Goal: Transaction & Acquisition: Book appointment/travel/reservation

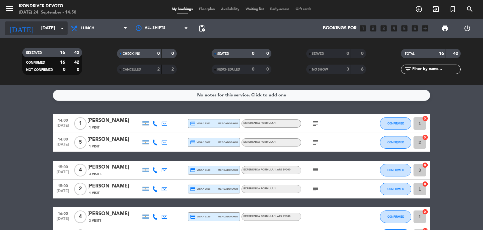
click at [47, 31] on input "[DATE]" at bounding box center [68, 28] width 60 height 11
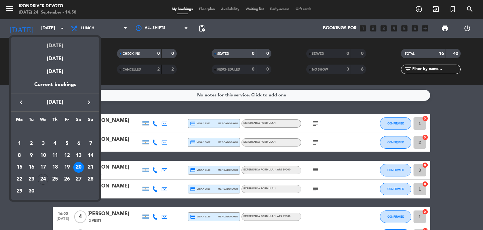
click at [61, 46] on div "[DATE]" at bounding box center [55, 43] width 88 height 13
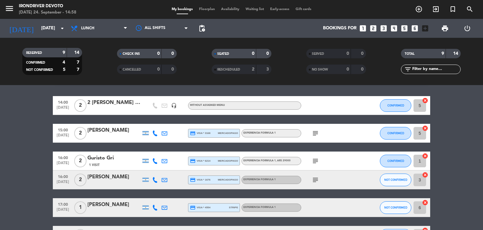
scroll to position [21, 0]
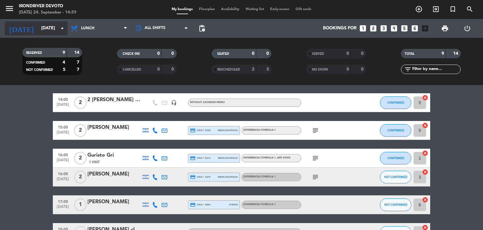
click at [61, 27] on icon "arrow_drop_down" at bounding box center [62, 29] width 8 height 8
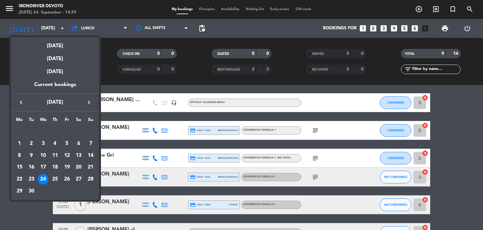
click at [92, 100] on icon "keyboard_arrow_right" at bounding box center [89, 102] width 8 height 8
click at [57, 154] on div "9" at bounding box center [55, 155] width 11 height 11
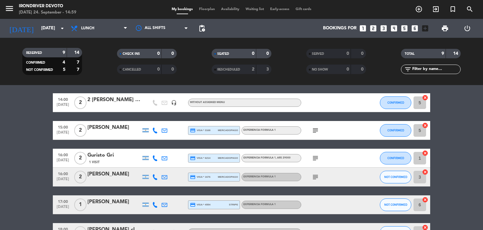
type input "[DATE]"
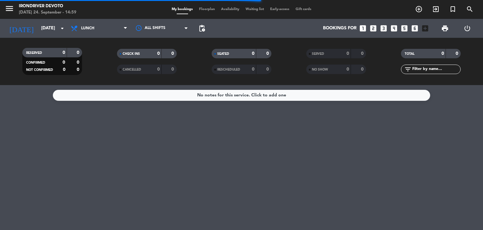
scroll to position [0, 0]
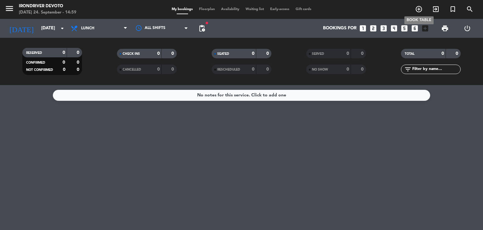
click at [419, 9] on icon "add_circle_outline" at bounding box center [419, 9] width 8 height 8
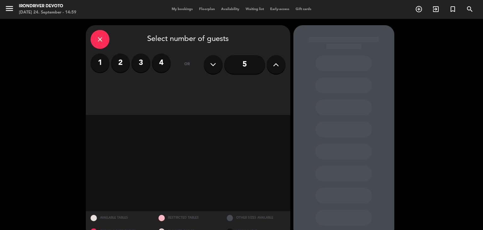
click at [66, 42] on div "close Select number of guests 1 2 3 4 or 5 AVAILABLE TABLES RESTRICTED TABLES O…" at bounding box center [241, 131] width 483 height 225
click at [101, 36] on icon "close" at bounding box center [100, 40] width 8 height 8
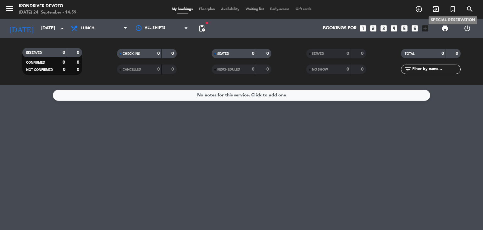
click at [453, 8] on icon "turned_in_not" at bounding box center [453, 9] width 8 height 8
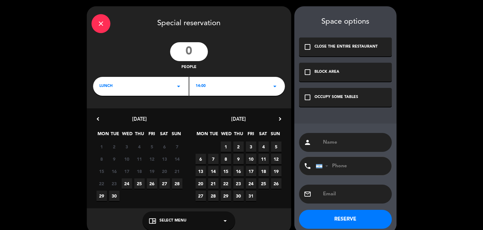
click at [238, 159] on span "9" at bounding box center [238, 158] width 10 height 10
click at [192, 48] on input "number" at bounding box center [189, 51] width 38 height 19
type input "13"
click at [310, 98] on icon "check_box_outline_blank" at bounding box center [308, 97] width 8 height 8
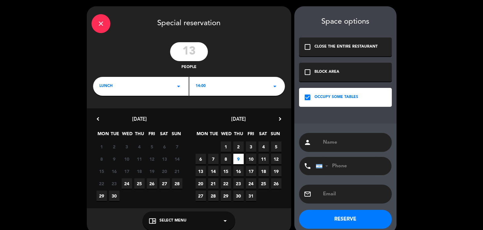
click at [270, 86] on div "14:00 arrow_drop_down" at bounding box center [237, 86] width 96 height 19
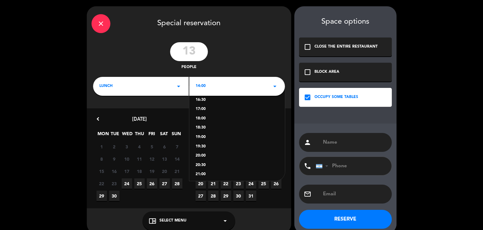
scroll to position [52, 0]
click at [204, 151] on div "20:00" at bounding box center [237, 153] width 83 height 6
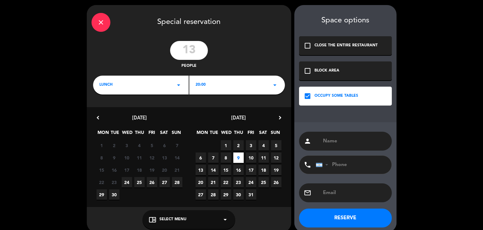
scroll to position [0, 0]
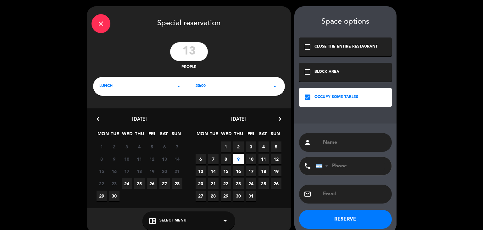
click at [224, 220] on icon "arrow_drop_down" at bounding box center [225, 221] width 8 height 8
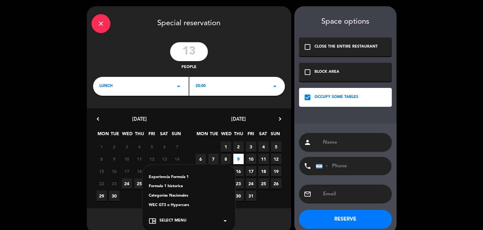
click at [172, 175] on div "Experiencia Formula 1" at bounding box center [189, 177] width 80 height 6
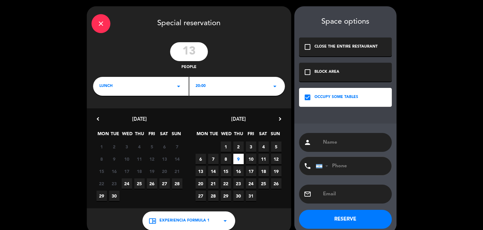
click at [103, 24] on icon "close" at bounding box center [101, 24] width 8 height 8
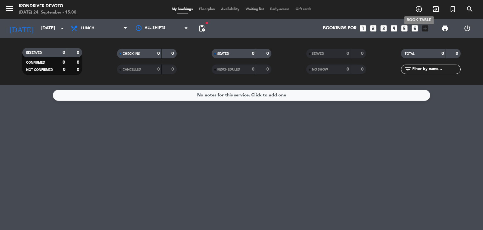
click at [420, 9] on icon "add_circle_outline" at bounding box center [419, 9] width 8 height 8
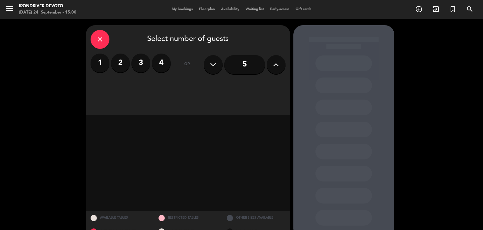
click at [276, 67] on icon at bounding box center [276, 64] width 6 height 9
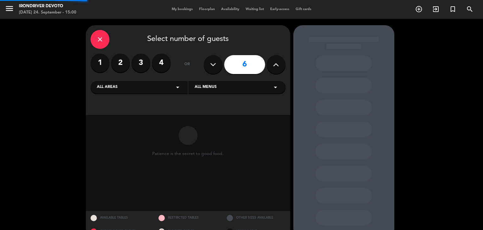
click at [276, 67] on icon at bounding box center [276, 64] width 6 height 9
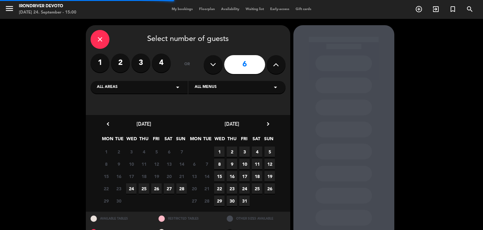
click at [277, 67] on icon at bounding box center [276, 64] width 6 height 9
click at [277, 66] on icon at bounding box center [276, 64] width 6 height 9
click at [233, 165] on span "9" at bounding box center [232, 163] width 10 height 10
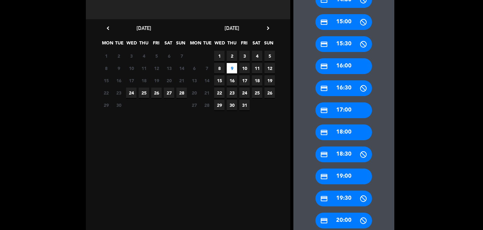
scroll to position [119, 0]
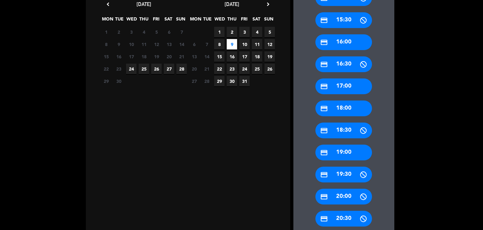
click at [345, 197] on div "credit_card 20:00" at bounding box center [343, 196] width 57 height 16
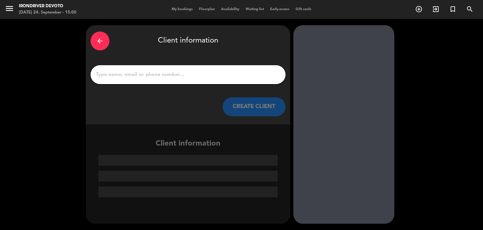
scroll to position [0, 0]
drag, startPoint x: 99, startPoint y: 42, endPoint x: 140, endPoint y: 69, distance: 49.2
click at [99, 43] on icon "arrow_back" at bounding box center [100, 41] width 8 height 8
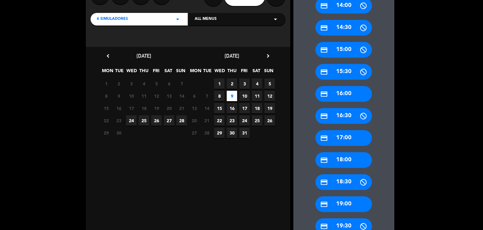
scroll to position [63, 0]
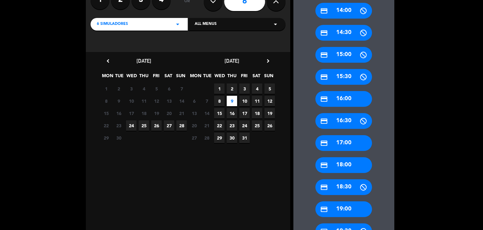
click at [229, 97] on span "9" at bounding box center [232, 101] width 10 height 10
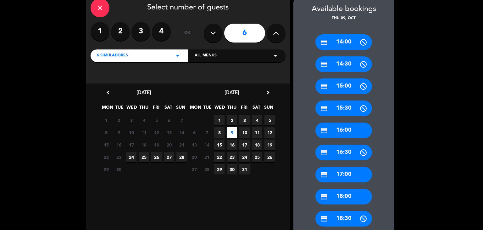
scroll to position [0, 0]
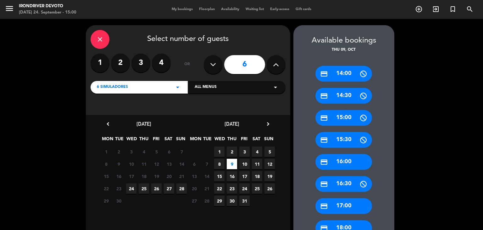
click at [100, 38] on icon "close" at bounding box center [100, 40] width 8 height 8
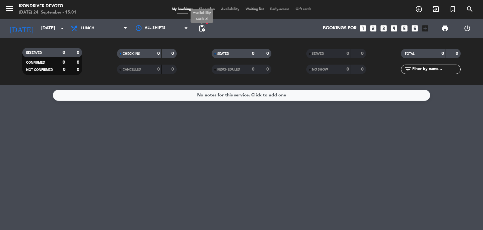
click at [204, 28] on span "pending_actions" at bounding box center [202, 29] width 8 height 8
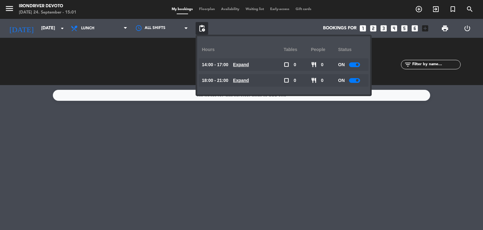
click at [249, 80] on u "Expand" at bounding box center [241, 80] width 16 height 5
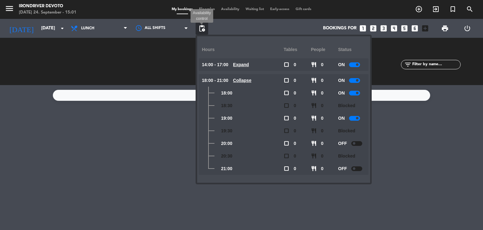
click at [201, 31] on span "pending_actions" at bounding box center [202, 29] width 8 height 8
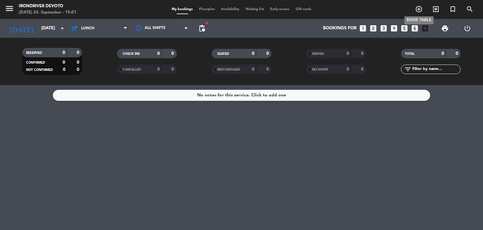
click at [419, 9] on icon "add_circle_outline" at bounding box center [419, 9] width 8 height 8
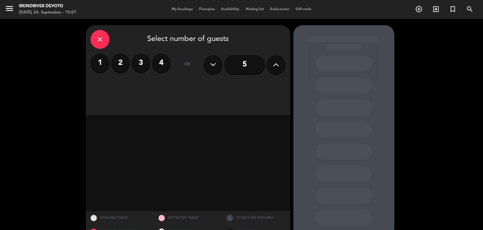
click at [272, 66] on button at bounding box center [276, 64] width 19 height 19
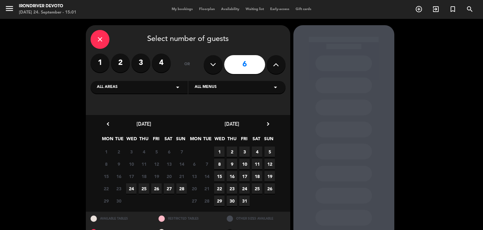
click at [148, 87] on div "All areas arrow_drop_down" at bounding box center [139, 87] width 97 height 13
click at [125, 105] on div "6 Simuladores" at bounding box center [139, 103] width 85 height 6
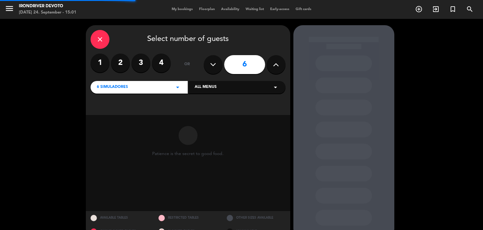
click at [214, 83] on div "All menus arrow_drop_down" at bounding box center [236, 87] width 97 height 13
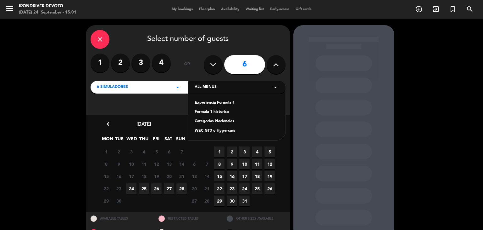
click at [210, 103] on div "Experiencia Formula 1" at bounding box center [237, 103] width 85 height 6
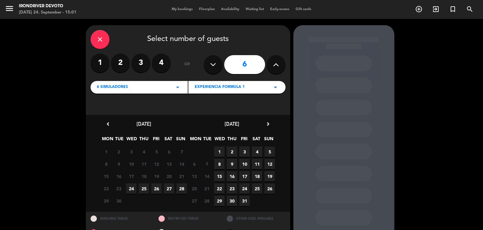
click at [232, 163] on span "9" at bounding box center [232, 163] width 10 height 10
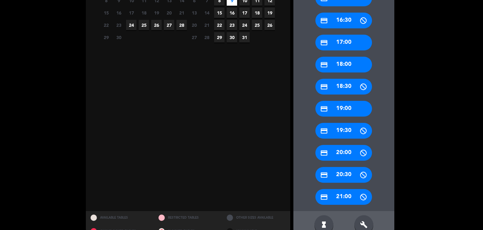
scroll to position [177, 0]
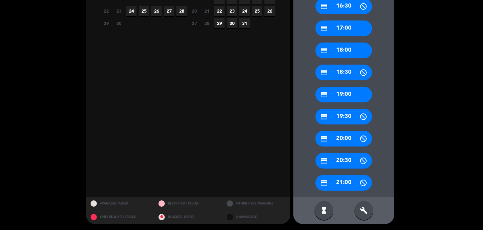
click at [345, 136] on div "credit_card 20:00" at bounding box center [343, 138] width 57 height 16
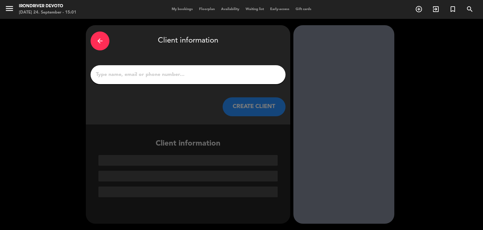
scroll to position [0, 0]
click at [173, 74] on input "1" at bounding box center [188, 74] width 186 height 9
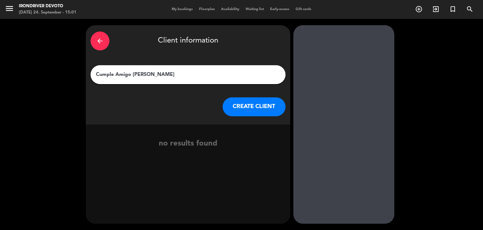
type input "Cumple Amigo [PERSON_NAME]"
click at [246, 106] on button "CREATE CLIENT" at bounding box center [254, 106] width 63 height 19
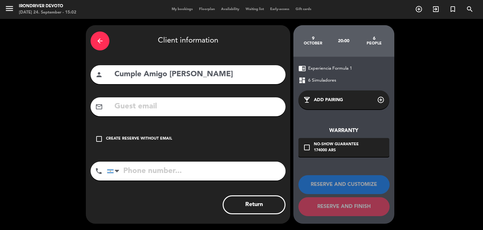
click at [379, 98] on icon "add_circle_outline" at bounding box center [381, 100] width 8 height 8
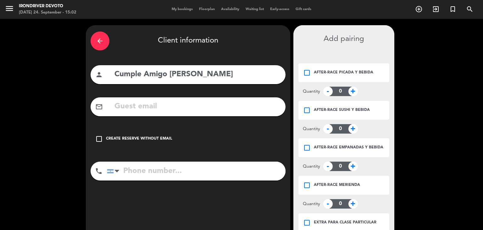
click at [307, 72] on icon "check_box_outline_blank" at bounding box center [307, 73] width 8 height 8
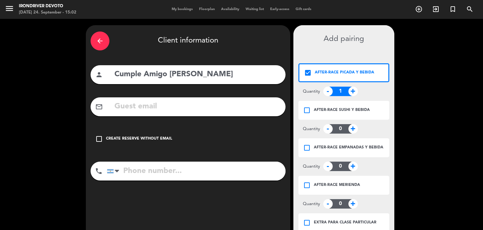
click at [352, 91] on span "+" at bounding box center [352, 90] width 9 height 9
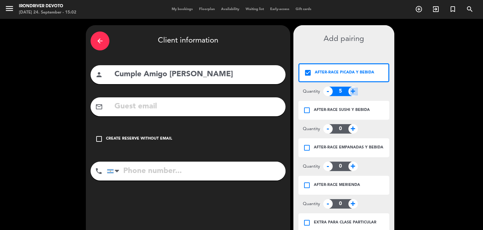
type input "6"
click at [352, 91] on span "+" at bounding box center [352, 90] width 9 height 9
click at [303, 146] on icon "check_box_outline_blank" at bounding box center [307, 148] width 8 height 8
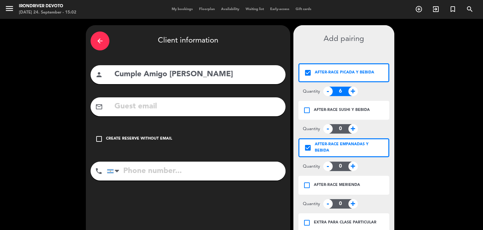
click at [352, 168] on span "+" at bounding box center [352, 165] width 9 height 9
click at [352, 167] on span "+" at bounding box center [352, 165] width 9 height 9
click at [350, 166] on span "+" at bounding box center [352, 165] width 9 height 9
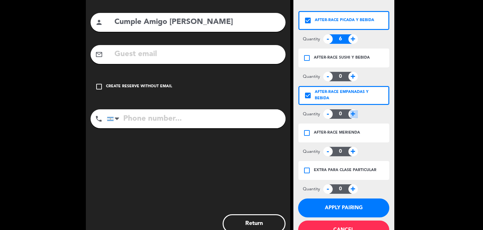
scroll to position [71, 0]
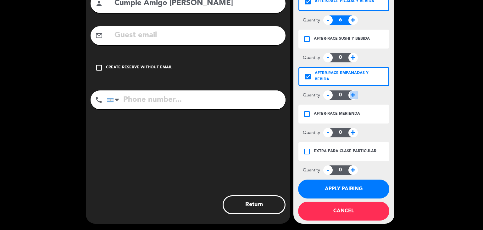
click at [337, 186] on button "Apply pairing" at bounding box center [343, 188] width 91 height 19
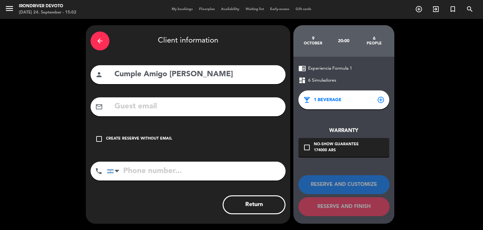
click at [238, 137] on div "check_box_outline_blank Create reserve without email" at bounding box center [188, 138] width 195 height 19
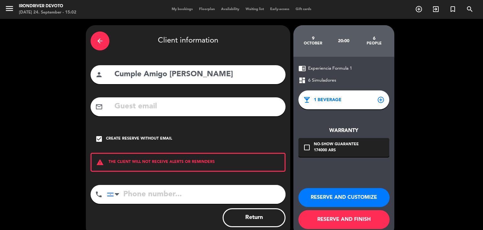
click at [125, 140] on div "Create reserve without email" at bounding box center [139, 139] width 66 height 6
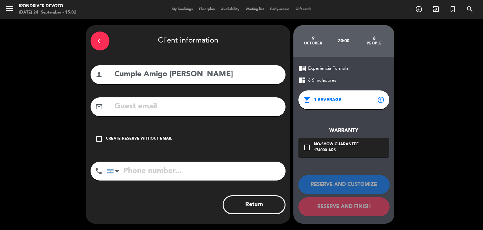
click at [101, 42] on icon "arrow_back" at bounding box center [100, 41] width 8 height 8
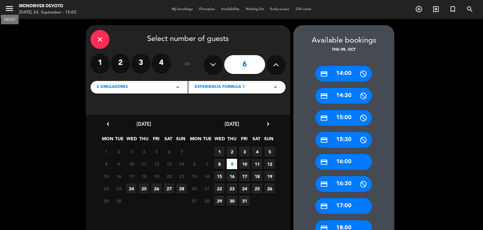
click at [12, 12] on icon "menu" at bounding box center [9, 8] width 9 height 9
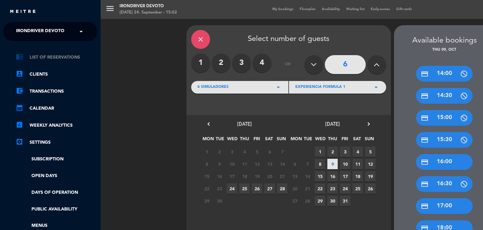
click at [49, 57] on link "chrome_reader_mode List of Reservations" at bounding box center [57, 57] width 82 height 8
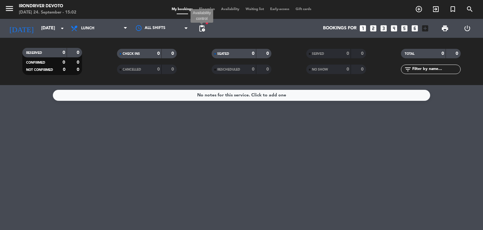
click at [204, 29] on span "pending_actions" at bounding box center [202, 29] width 8 height 8
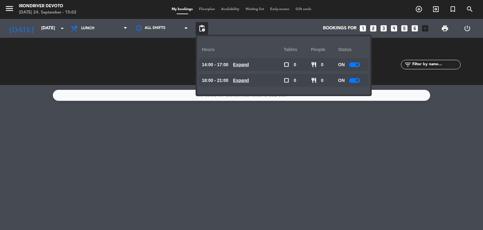
click at [246, 80] on u "Expand" at bounding box center [241, 80] width 16 height 5
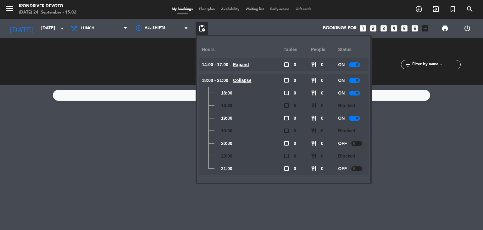
click at [358, 144] on div at bounding box center [356, 143] width 11 height 5
click at [356, 168] on div at bounding box center [356, 168] width 11 height 5
click at [169, 56] on div "CHECK INS 0 0 CANCELLED 0 0" at bounding box center [146, 61] width 95 height 35
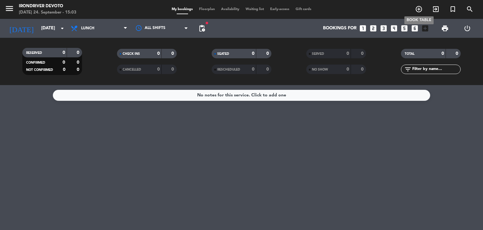
click at [419, 8] on icon "add_circle_outline" at bounding box center [419, 9] width 8 height 8
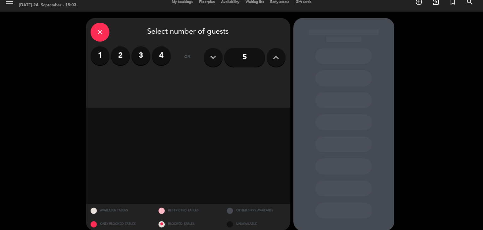
scroll to position [14, 0]
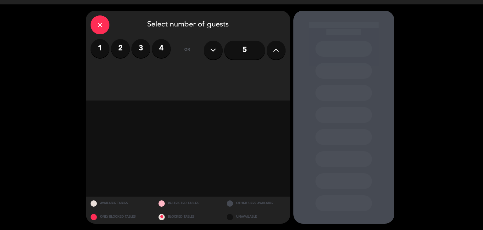
click at [275, 50] on icon at bounding box center [276, 49] width 6 height 9
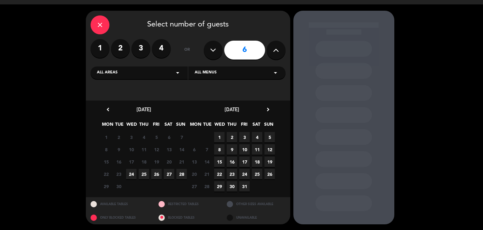
click at [284, 48] on button at bounding box center [276, 50] width 19 height 19
click at [233, 151] on span "9" at bounding box center [232, 149] width 10 height 10
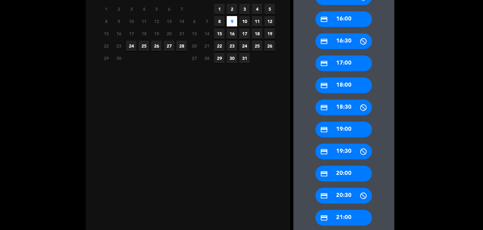
scroll to position [172, 0]
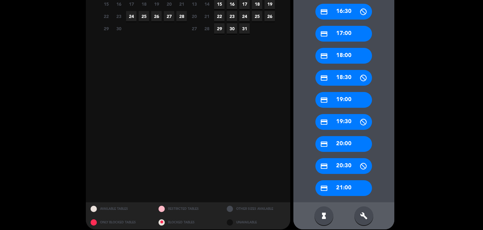
click at [346, 145] on div "credit_card 20:00" at bounding box center [343, 144] width 57 height 16
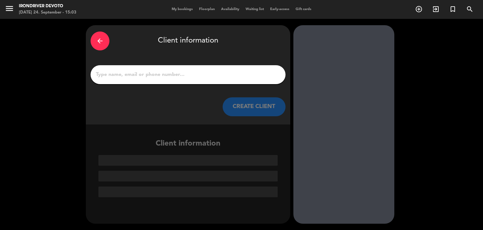
click at [141, 75] on input "1" at bounding box center [188, 74] width 186 height 9
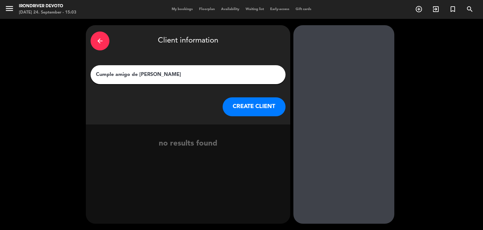
type input "Cumple amigo de [PERSON_NAME]"
click at [249, 106] on button "CREATE CLIENT" at bounding box center [254, 106] width 63 height 19
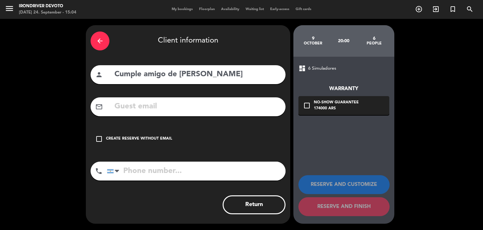
click at [140, 136] on div "Create reserve without email" at bounding box center [139, 139] width 66 height 6
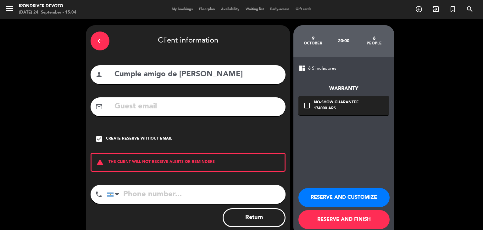
scroll to position [13, 0]
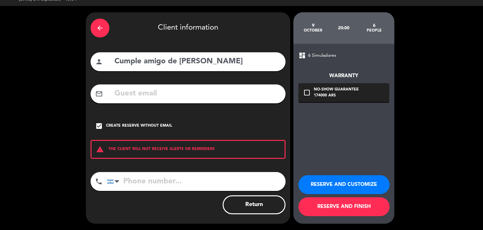
click at [341, 181] on button "RESERVE AND CUSTOMIZE" at bounding box center [343, 184] width 91 height 19
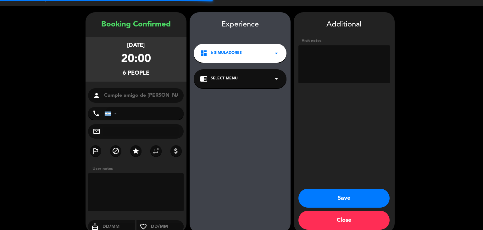
scroll to position [22, 0]
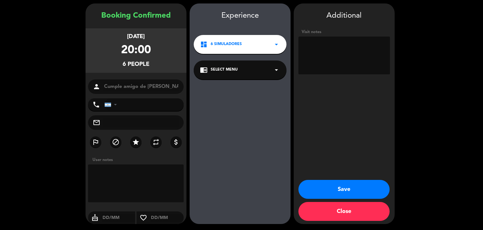
click at [325, 48] on textarea at bounding box center [344, 55] width 92 height 38
drag, startPoint x: 304, startPoint y: 45, endPoint x: 385, endPoint y: 62, distance: 83.0
click at [385, 62] on textarea at bounding box center [344, 55] width 92 height 38
click at [370, 63] on textarea at bounding box center [344, 55] width 92 height 38
click at [382, 58] on textarea at bounding box center [344, 55] width 92 height 38
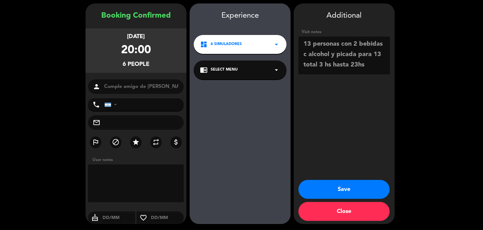
drag, startPoint x: 304, startPoint y: 43, endPoint x: 373, endPoint y: 73, distance: 75.5
click at [373, 73] on textarea at bounding box center [344, 55] width 92 height 38
type textarea "13 personas con 2 bebidas c alcohol y picada para 13 total 3 hs hasta 23hs"
click at [342, 186] on button "Save" at bounding box center [343, 189] width 91 height 19
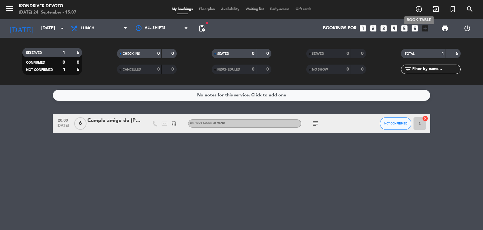
click at [419, 8] on icon "add_circle_outline" at bounding box center [419, 9] width 8 height 8
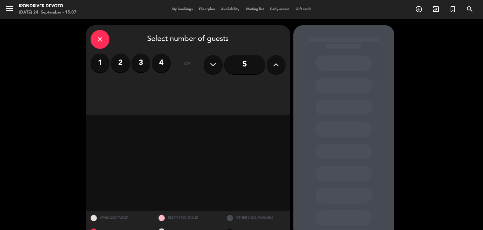
click at [275, 64] on icon at bounding box center [276, 64] width 6 height 9
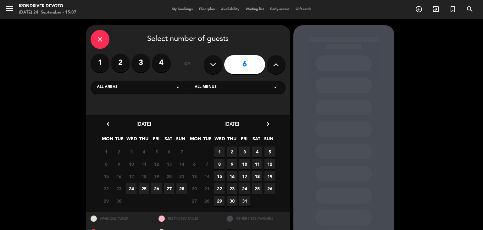
click at [233, 162] on span "9" at bounding box center [232, 163] width 10 height 10
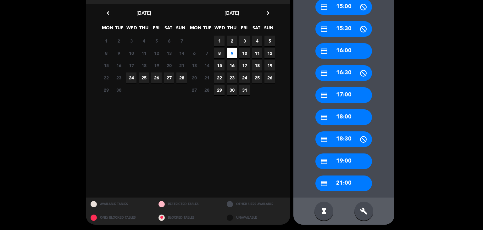
scroll to position [112, 0]
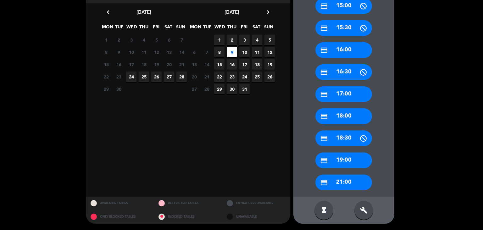
click at [346, 180] on div "credit_card 21:00" at bounding box center [343, 182] width 57 height 16
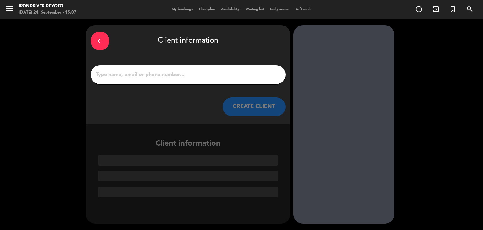
click at [135, 72] on input "1" at bounding box center [188, 74] width 186 height 9
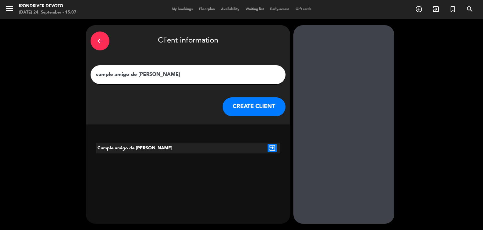
type input "cumple amigo de [PERSON_NAME]"
click at [247, 102] on button "CREATE CLIENT" at bounding box center [254, 106] width 63 height 19
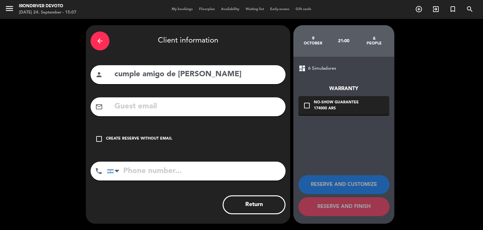
click at [153, 140] on div "Create reserve without email" at bounding box center [139, 139] width 66 height 6
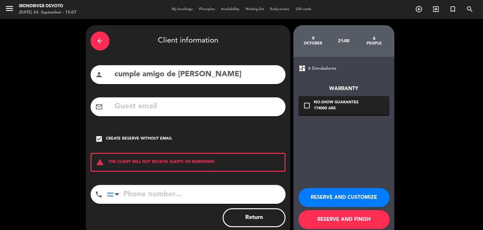
scroll to position [13, 0]
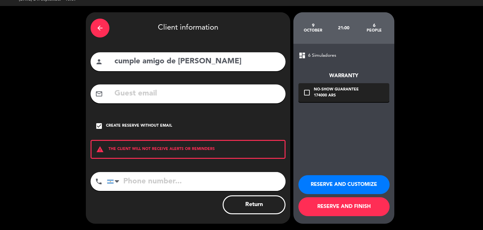
click at [351, 205] on button "RESERVE AND FINISH" at bounding box center [343, 206] width 91 height 19
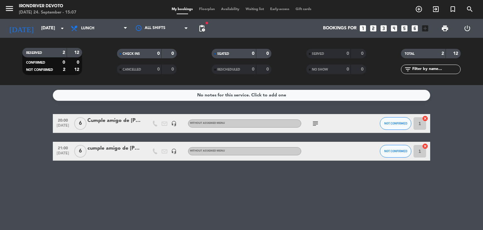
click at [316, 122] on icon "subject" at bounding box center [316, 123] width 8 height 8
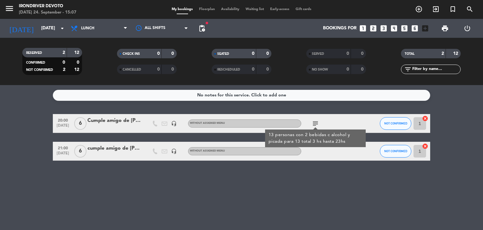
click at [328, 164] on div "No notes for this service. Click to add one 20:00 [DATE] 6 Cumple amigo de [PER…" at bounding box center [241, 157] width 483 height 145
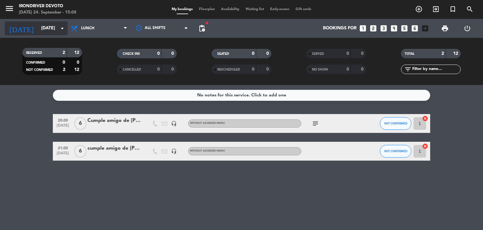
click at [55, 27] on input "[DATE]" at bounding box center [68, 28] width 60 height 11
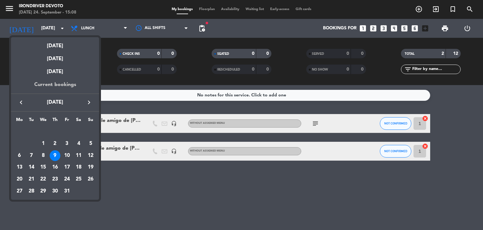
click at [65, 83] on div "Current bookings" at bounding box center [55, 86] width 88 height 13
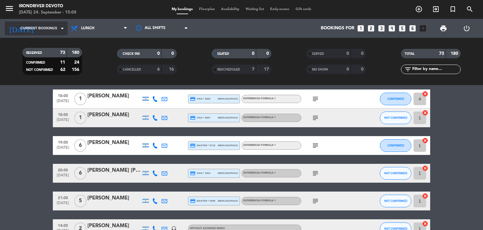
scroll to position [1079, 0]
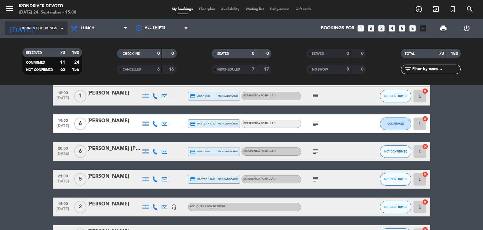
click at [48, 31] on input at bounding box center [68, 28] width 60 height 11
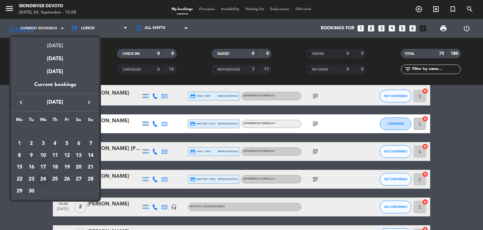
click at [58, 47] on div "[DATE]" at bounding box center [55, 43] width 88 height 13
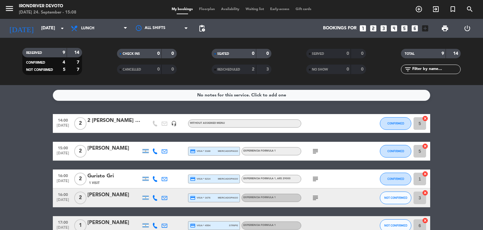
scroll to position [73, 0]
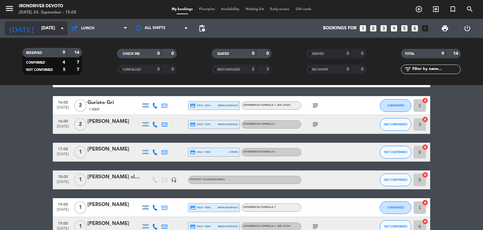
click at [47, 29] on input "[DATE]" at bounding box center [68, 28] width 60 height 11
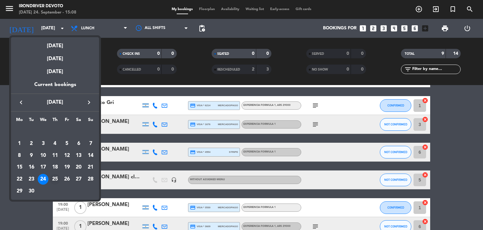
click at [57, 180] on div "25" at bounding box center [55, 179] width 11 height 11
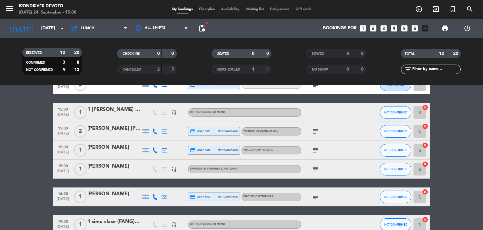
scroll to position [42, 0]
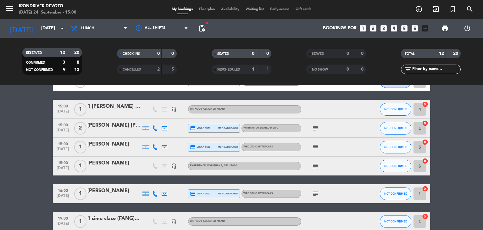
click at [313, 167] on icon "subject" at bounding box center [316, 166] width 8 height 8
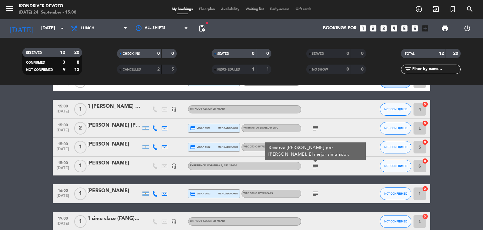
click at [331, 167] on div "subject Reserva [PERSON_NAME] por [PERSON_NAME]. El mejor simulador." at bounding box center [329, 165] width 57 height 19
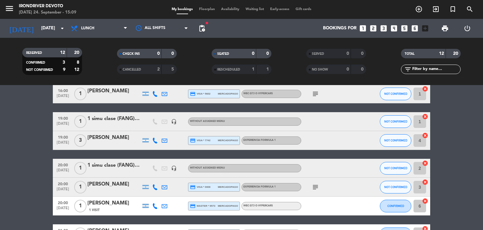
scroll to position [186, 0]
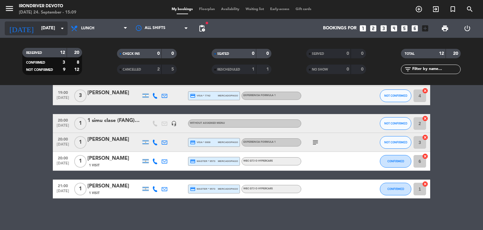
click at [64, 31] on icon "arrow_drop_down" at bounding box center [62, 29] width 8 height 8
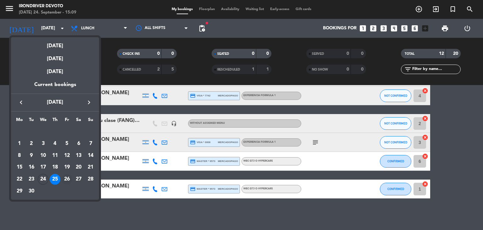
click at [67, 179] on div "26" at bounding box center [67, 179] width 11 height 11
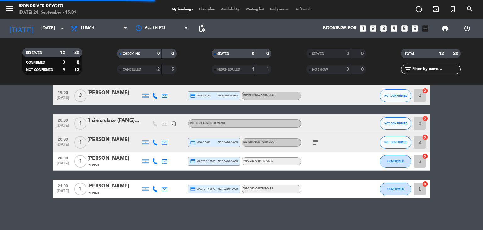
scroll to position [18, 0]
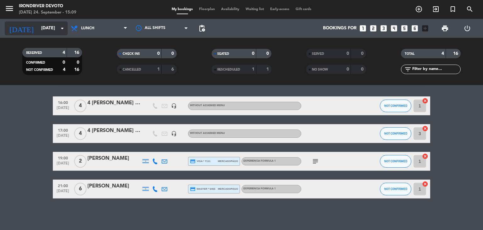
click at [64, 29] on icon "arrow_drop_down" at bounding box center [62, 29] width 8 height 8
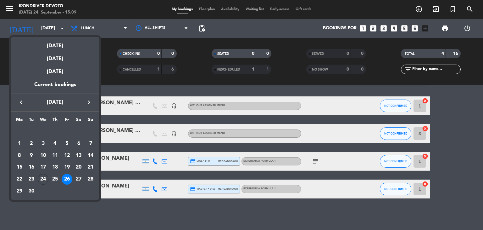
click at [87, 100] on icon "keyboard_arrow_right" at bounding box center [89, 102] width 8 height 8
click at [58, 144] on div "2" at bounding box center [55, 143] width 11 height 11
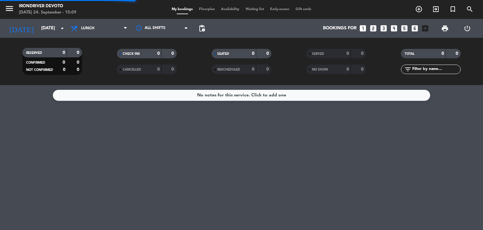
scroll to position [0, 0]
click at [64, 28] on icon "arrow_drop_down" at bounding box center [62, 29] width 8 height 8
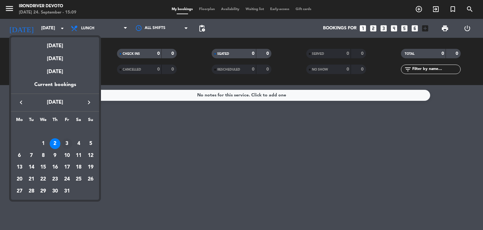
click at [67, 145] on div "3" at bounding box center [67, 143] width 11 height 11
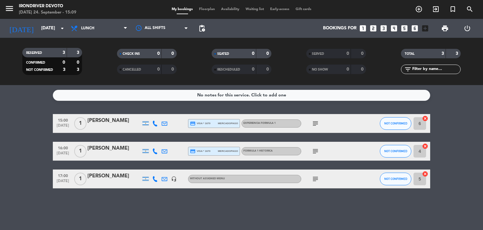
click at [314, 125] on icon "subject" at bounding box center [316, 123] width 8 height 8
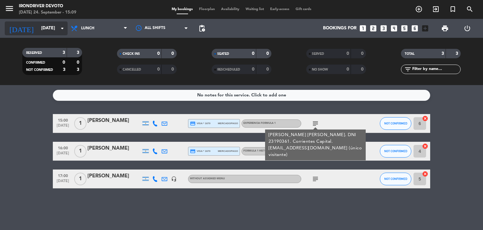
click at [62, 29] on icon "arrow_drop_down" at bounding box center [62, 29] width 8 height 8
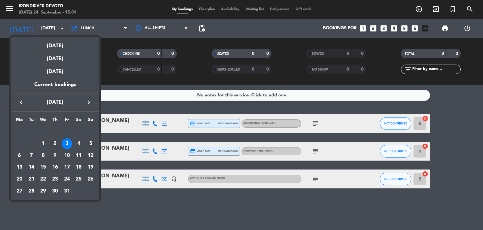
click at [54, 141] on div "2" at bounding box center [55, 143] width 11 height 11
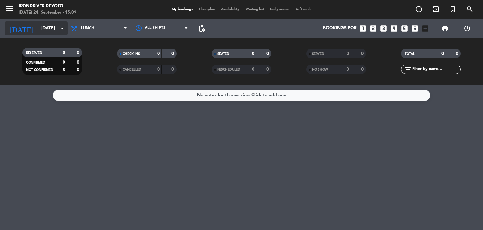
click at [64, 27] on icon "arrow_drop_down" at bounding box center [62, 29] width 8 height 8
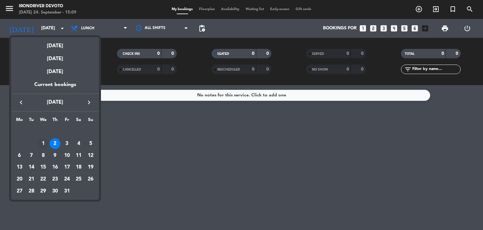
click at [44, 141] on div "1" at bounding box center [43, 143] width 11 height 11
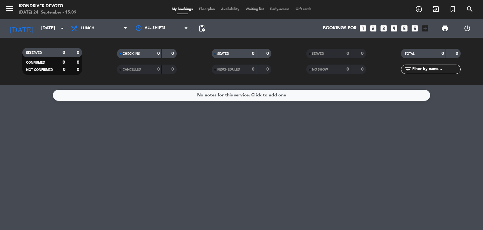
type input "[DATE]"
